Goal: Task Accomplishment & Management: Use online tool/utility

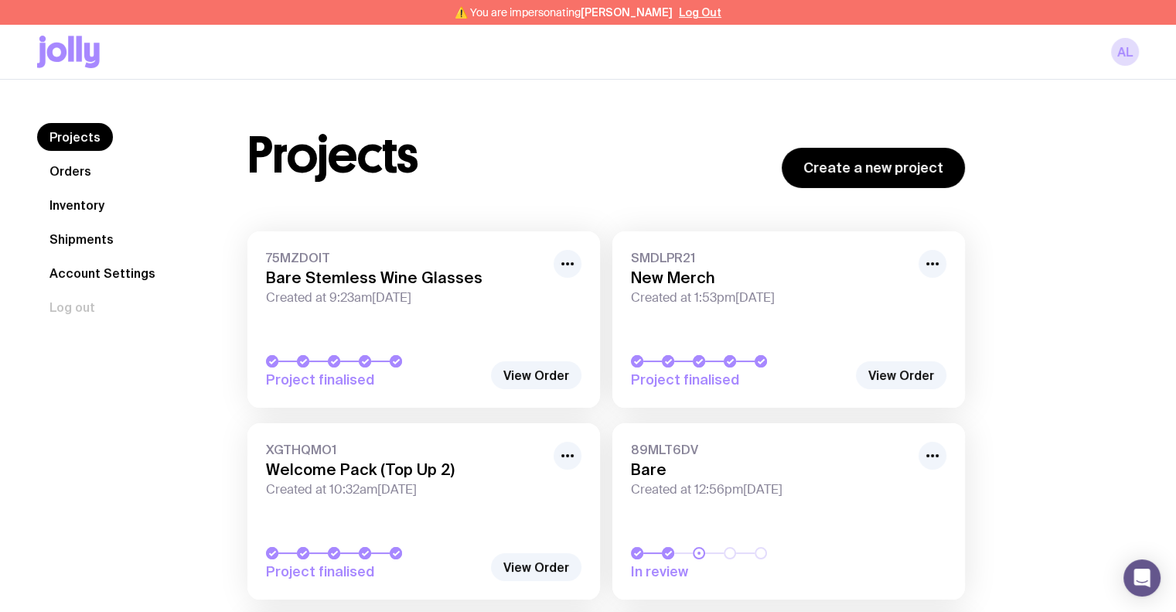
click at [87, 202] on link "Inventory" at bounding box center [77, 205] width 80 height 28
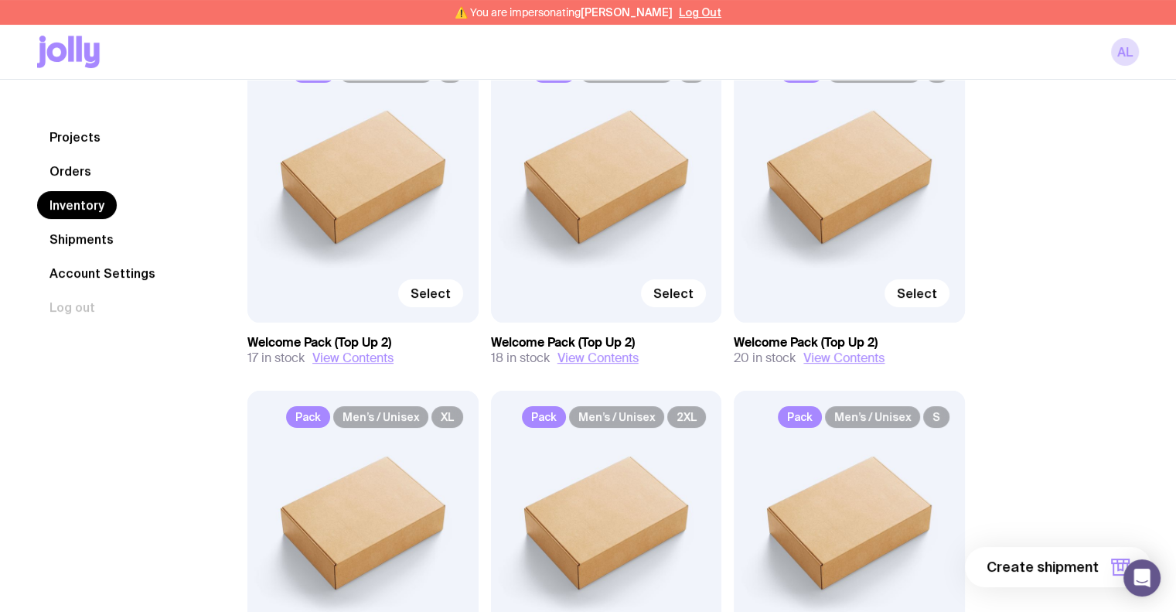
scroll to position [464, 0]
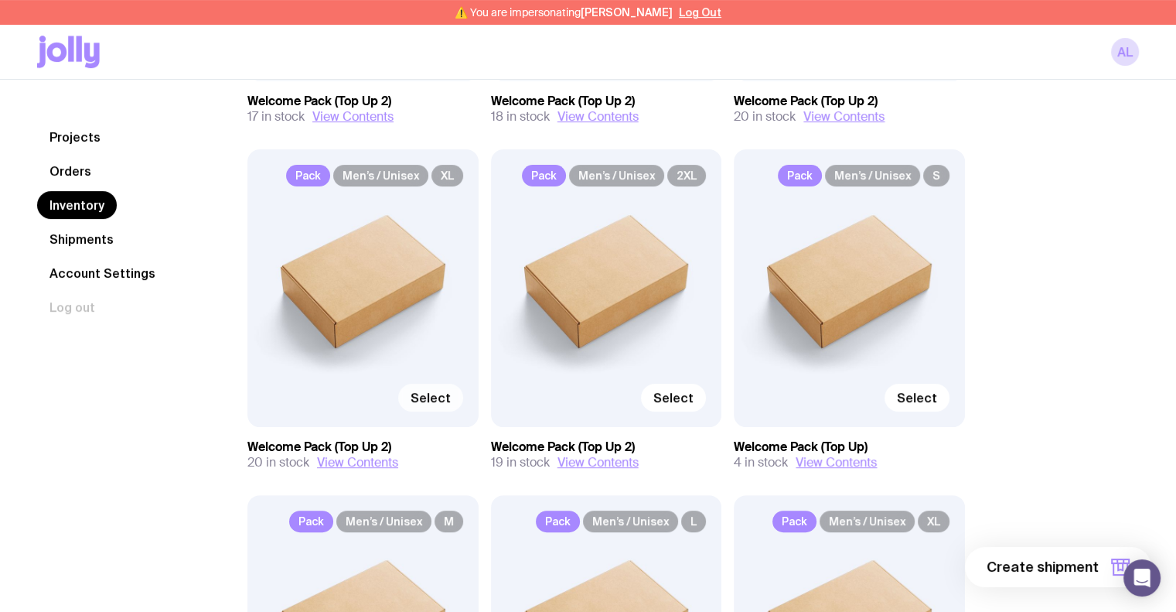
click at [430, 401] on span "Select" at bounding box center [431, 397] width 40 height 15
click at [0, 0] on input "Select" at bounding box center [0, 0] width 0 height 0
click at [430, 401] on span "Selected" at bounding box center [423, 397] width 56 height 15
click at [0, 0] on input "Selected" at bounding box center [0, 0] width 0 height 0
click at [312, 171] on span "Pack" at bounding box center [308, 176] width 44 height 22
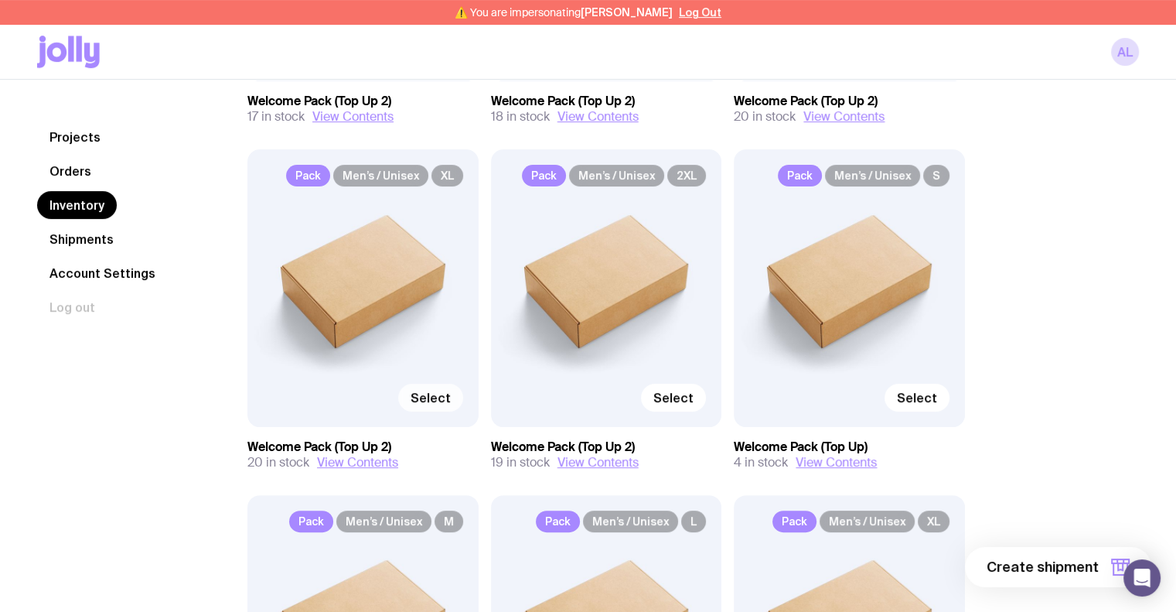
click at [313, 252] on div "Pack Men’s / Unisex XL Select" at bounding box center [363, 287] width 231 height 277
click at [419, 392] on span "Select" at bounding box center [431, 397] width 40 height 15
click at [0, 0] on input "Select" at bounding box center [0, 0] width 0 height 0
click at [1091, 567] on span "1 item" at bounding box center [1079, 567] width 39 height 19
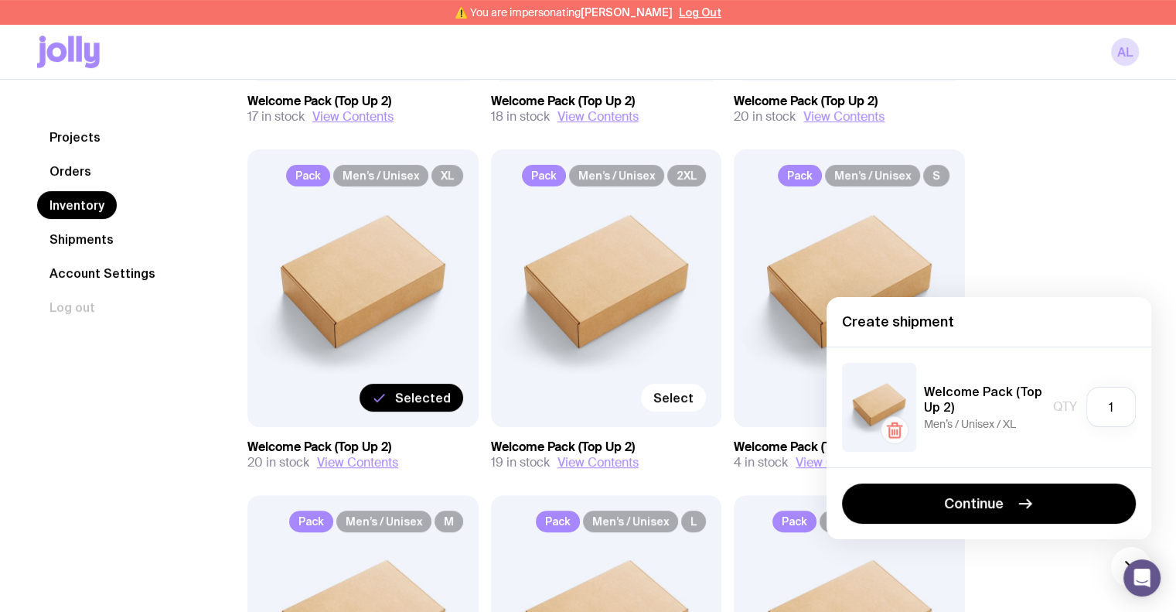
click at [897, 439] on icon "button" at bounding box center [895, 430] width 19 height 19
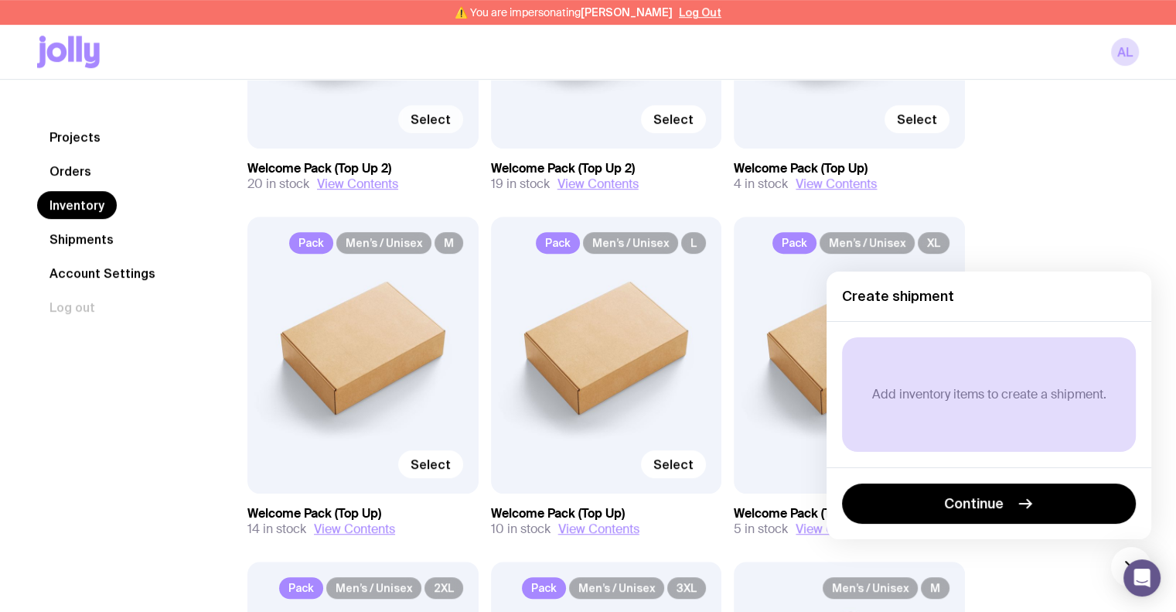
scroll to position [1005, 0]
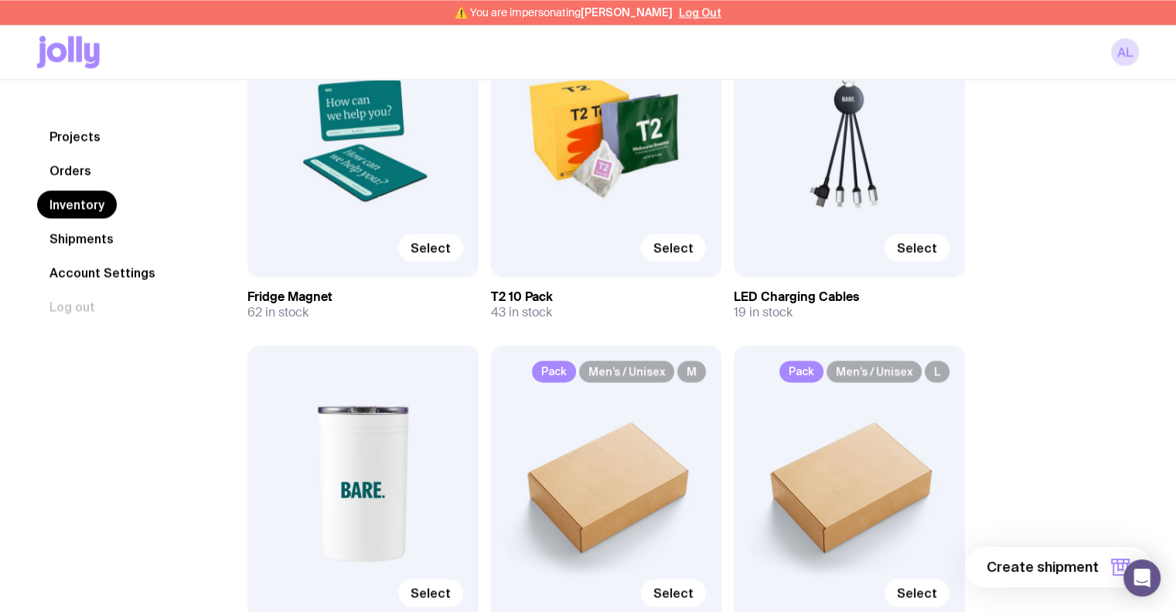
scroll to position [2552, 0]
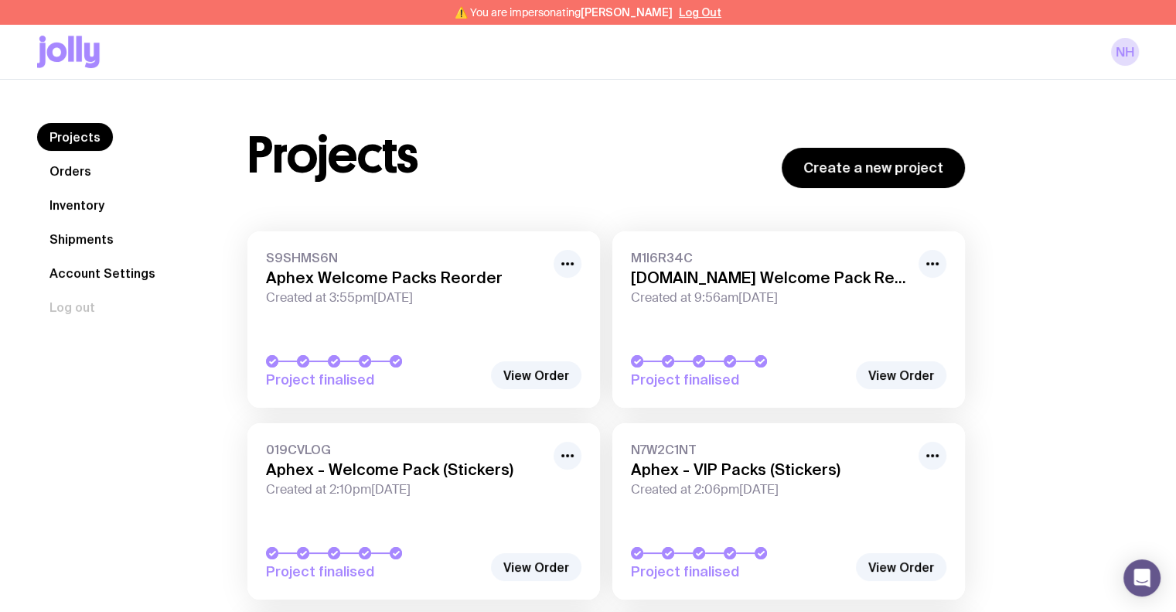
drag, startPoint x: 0, startPoint y: 0, endPoint x: 74, endPoint y: 194, distance: 207.8
click at [74, 194] on link "Inventory" at bounding box center [77, 205] width 80 height 28
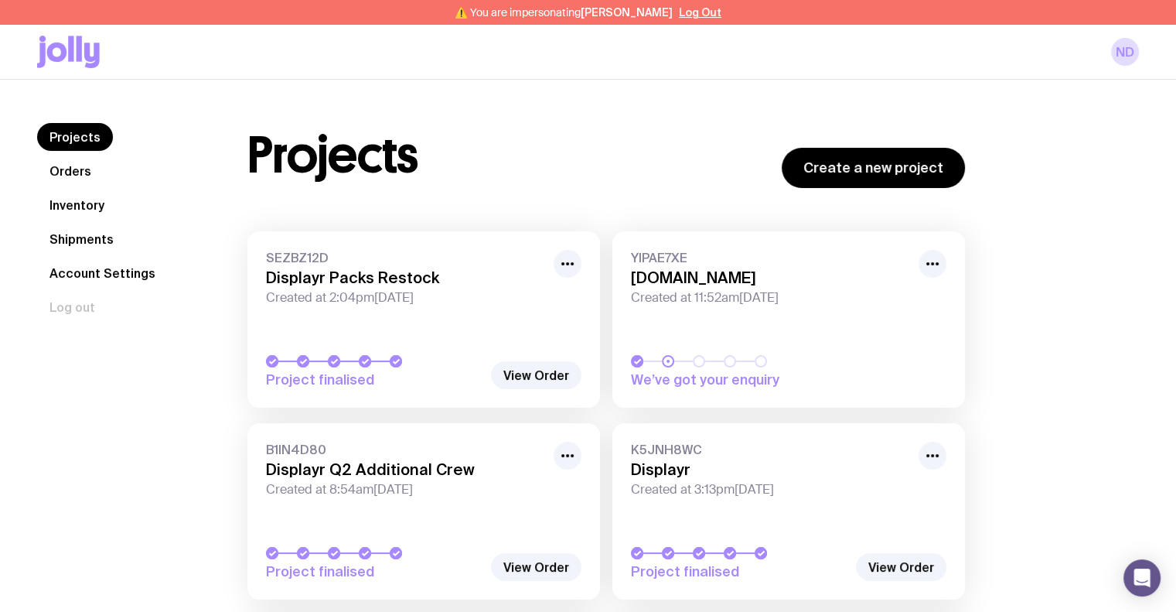
click at [93, 203] on link "Inventory" at bounding box center [77, 205] width 80 height 28
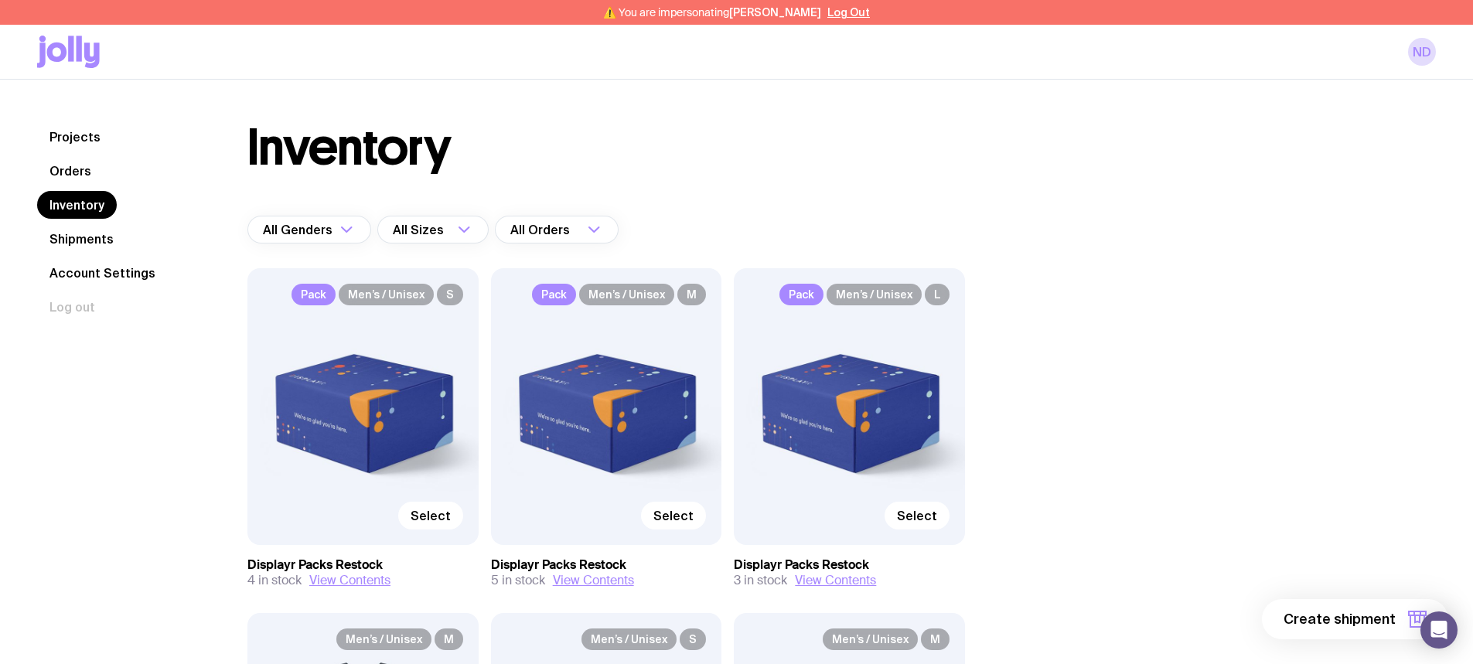
click at [92, 138] on link "Projects" at bounding box center [75, 137] width 76 height 28
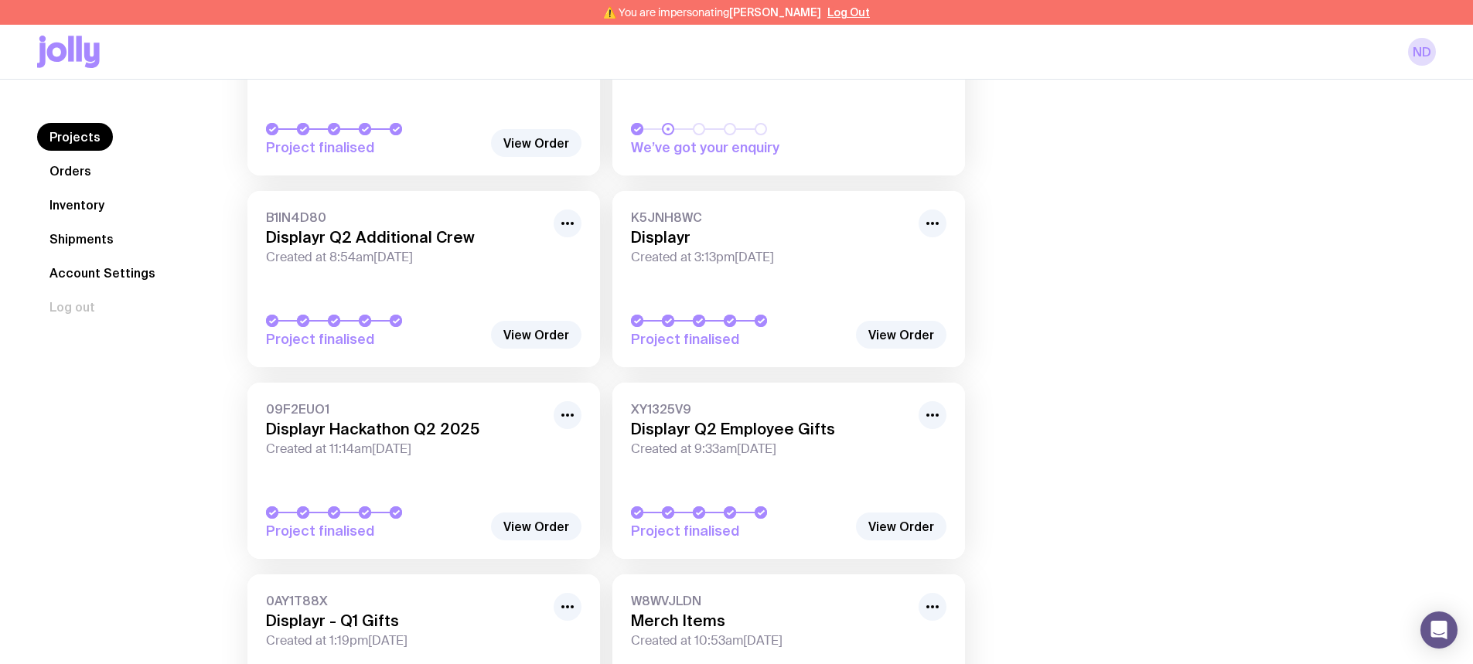
scroll to position [77, 0]
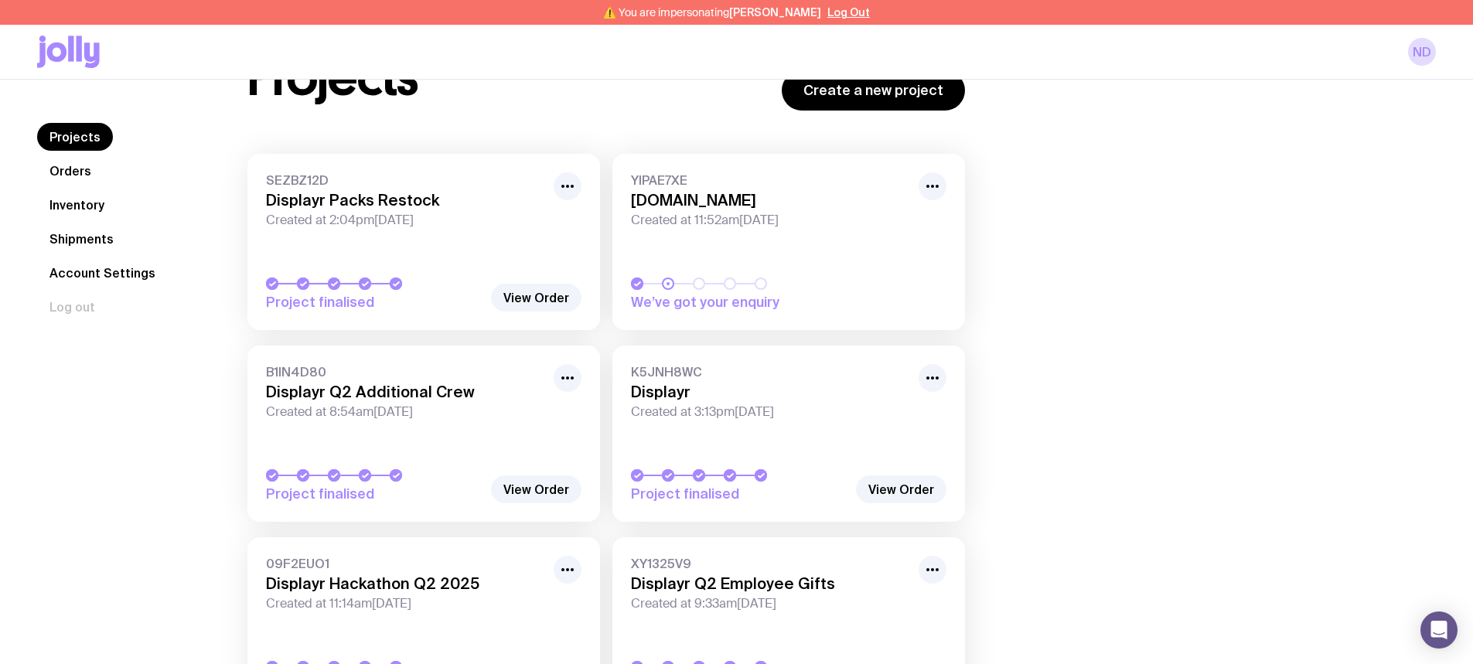
click at [77, 172] on link "Orders" at bounding box center [70, 171] width 67 height 28
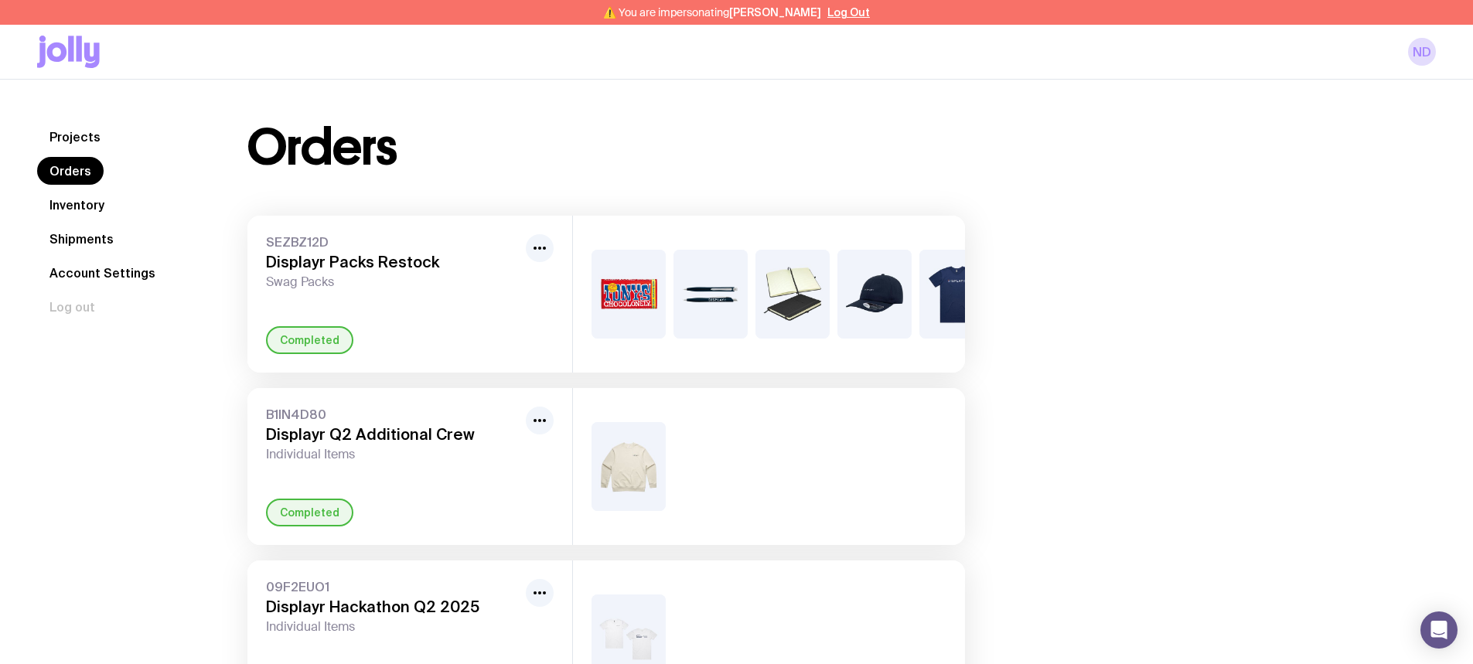
click at [78, 207] on link "Inventory" at bounding box center [77, 205] width 80 height 28
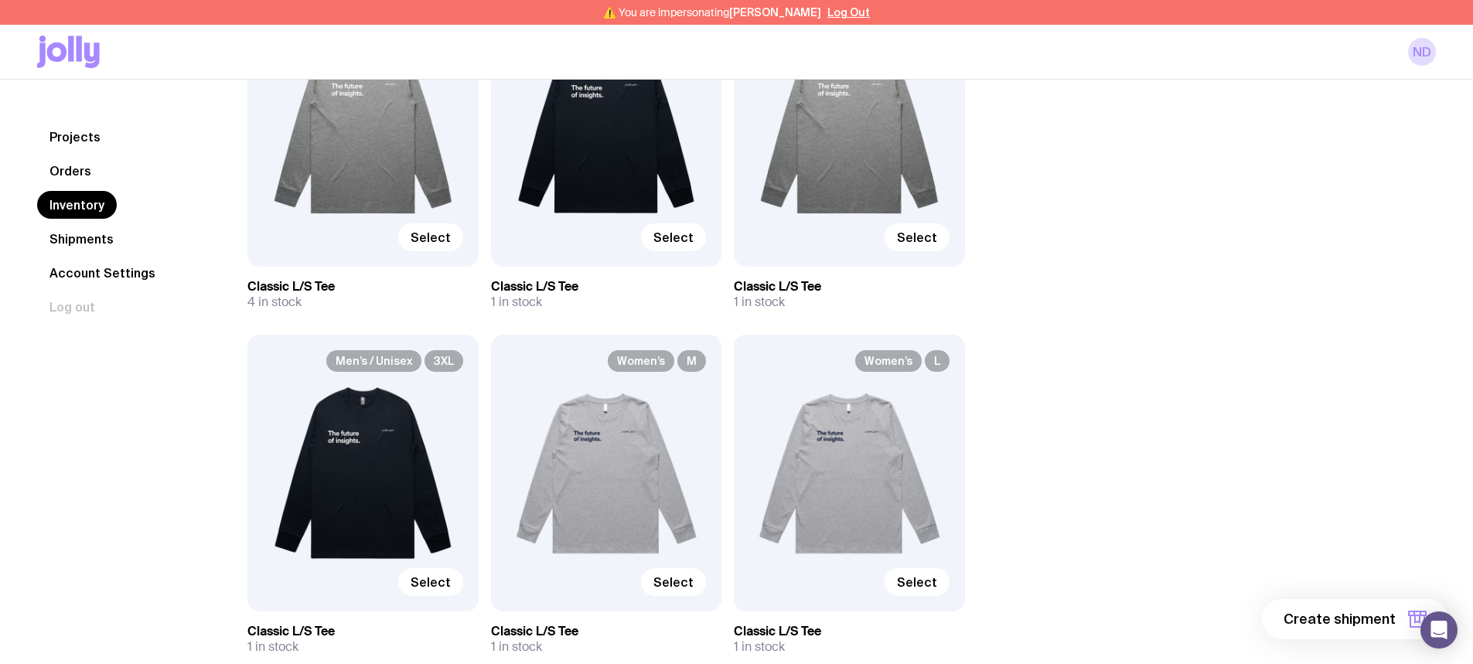
scroll to position [1470, 0]
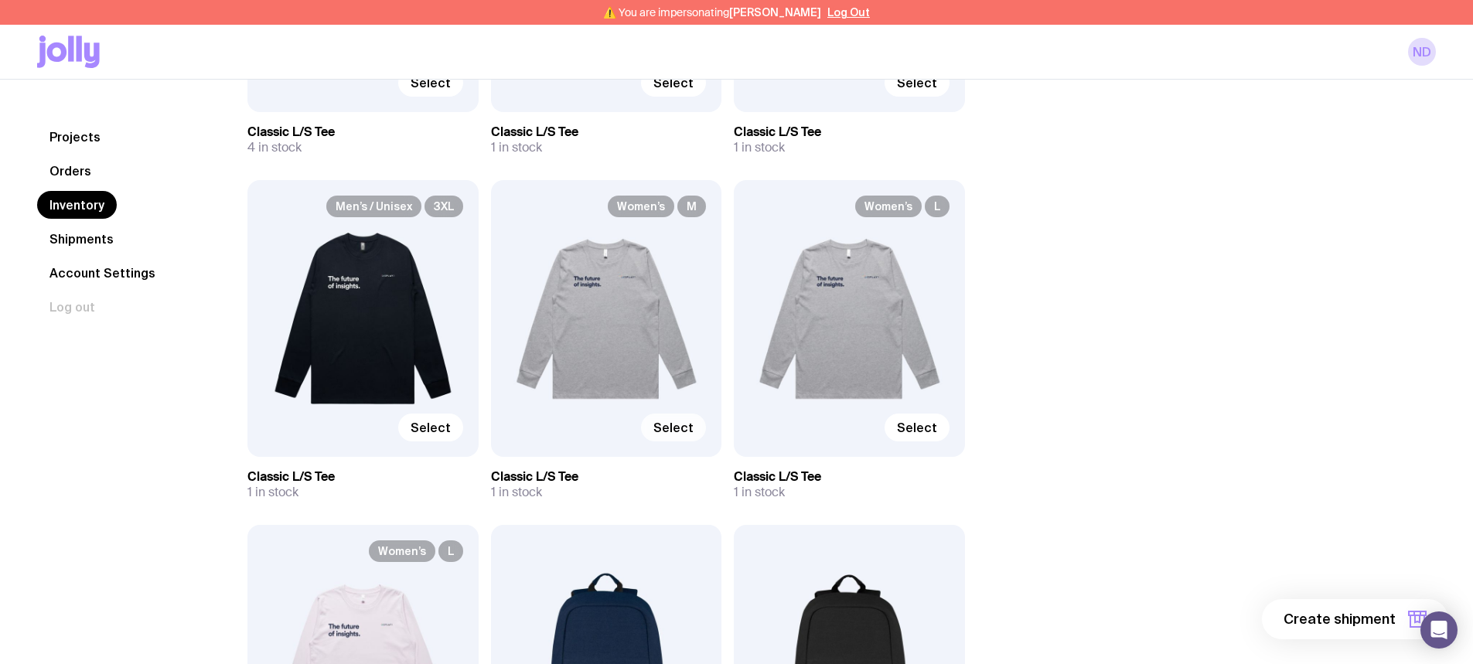
click at [663, 425] on span "Select" at bounding box center [674, 427] width 40 height 15
click at [0, 0] on input "Select" at bounding box center [0, 0] width 0 height 0
click at [1176, 611] on span "1 item" at bounding box center [1376, 619] width 39 height 19
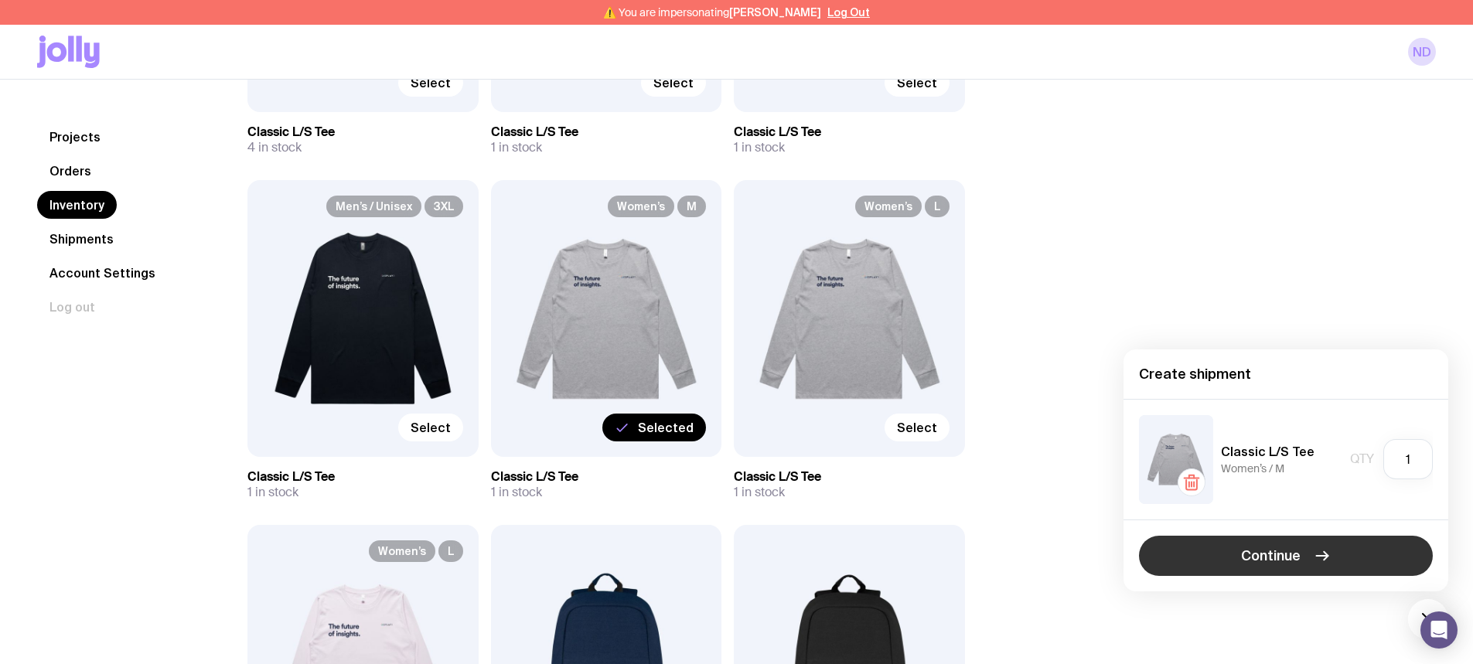
click at [1176, 559] on span "Continue" at bounding box center [1271, 556] width 60 height 19
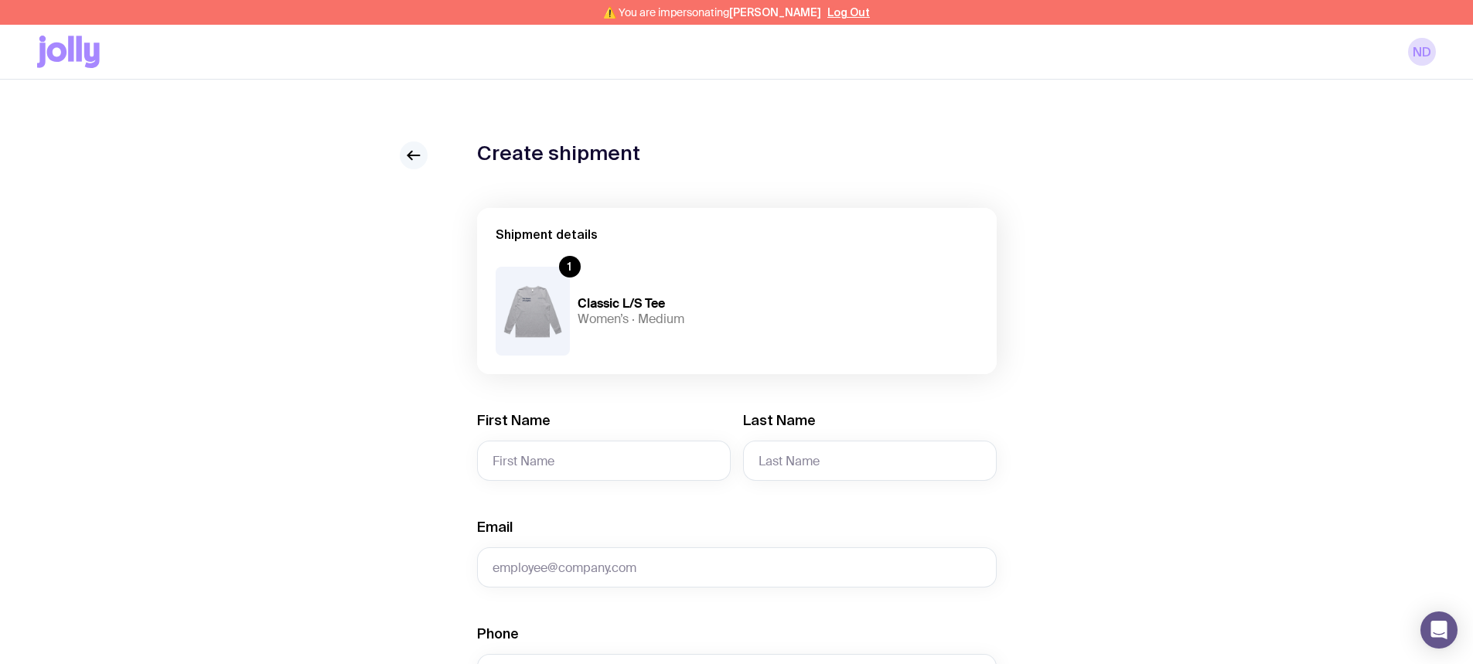
click at [418, 158] on icon at bounding box center [414, 155] width 19 height 19
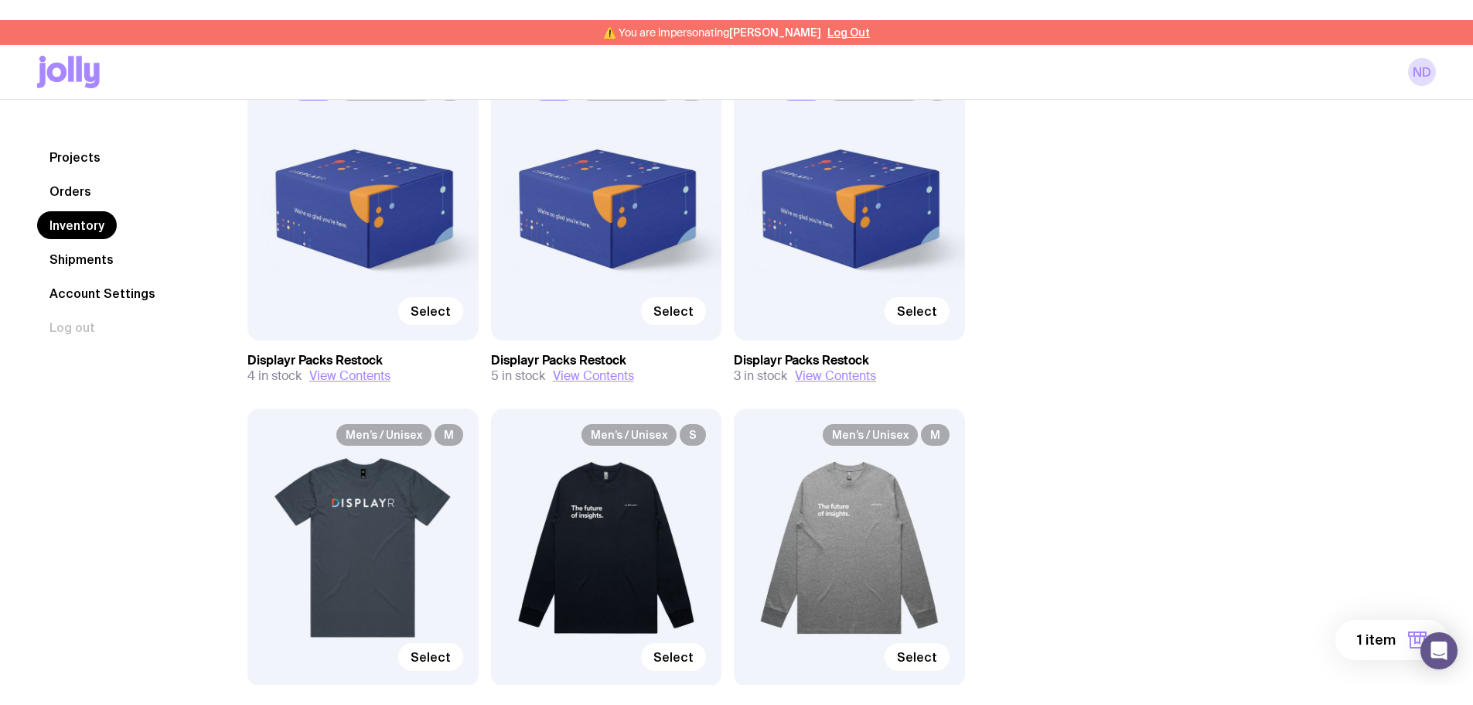
scroll to position [309, 0]
